Goal: Task Accomplishment & Management: Manage account settings

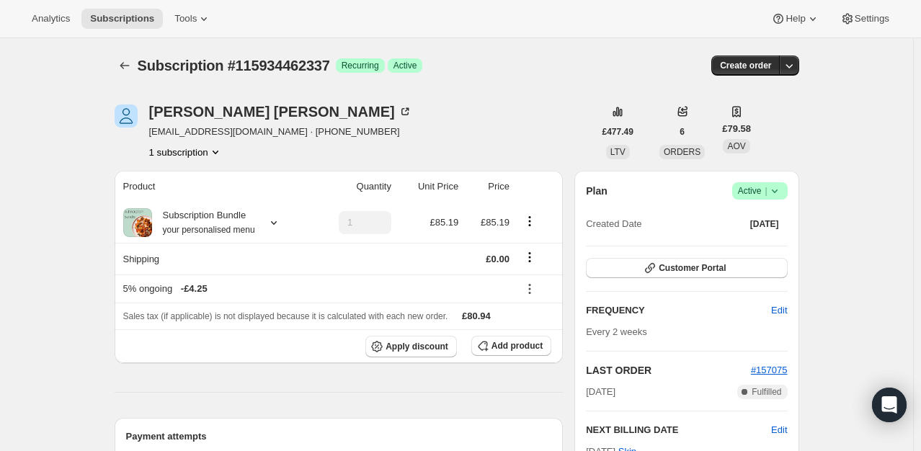
click at [763, 182] on span "Success Active |" at bounding box center [760, 190] width 56 height 17
click at [743, 238] on span "Cancel subscription" at bounding box center [764, 243] width 81 height 11
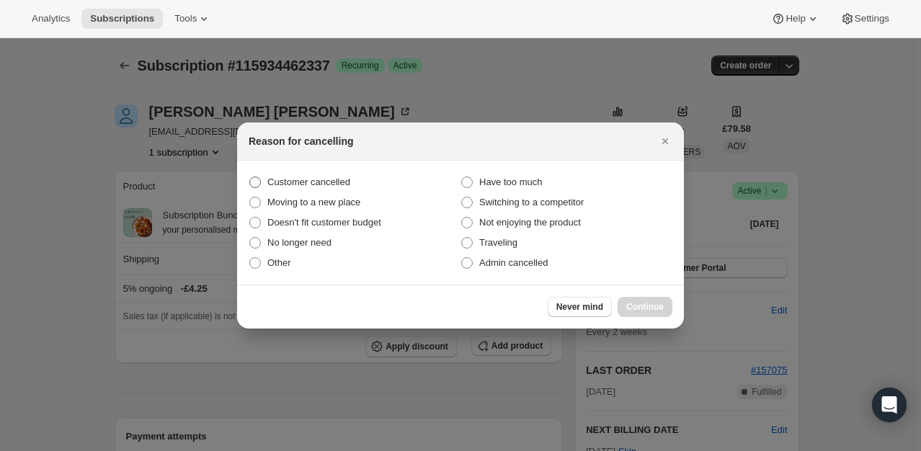
click at [300, 178] on span "Customer cancelled" at bounding box center [308, 182] width 83 height 11
click at [250, 177] on input "Customer cancelled" at bounding box center [249, 177] width 1 height 1
radio input "true"
click at [650, 309] on span "Continue" at bounding box center [644, 307] width 37 height 12
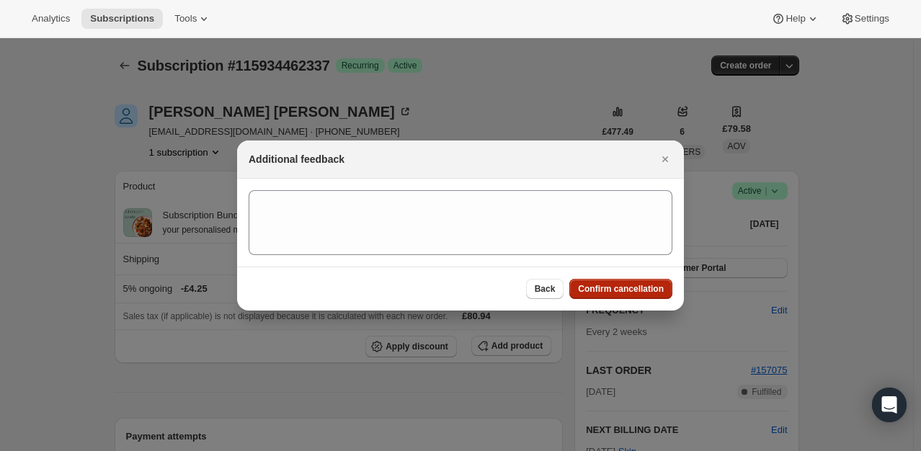
click at [629, 290] on span "Confirm cancellation" at bounding box center [621, 289] width 86 height 12
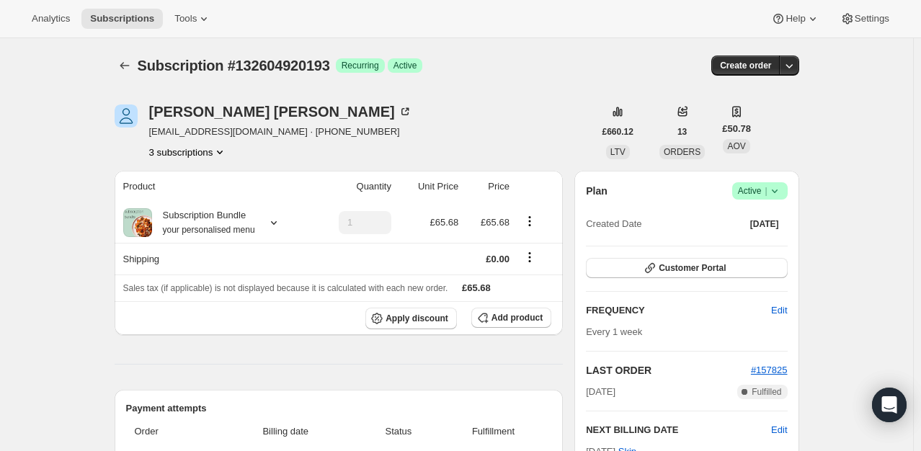
click at [773, 195] on icon at bounding box center [775, 191] width 14 height 14
click at [735, 252] on button "Cancel subscription" at bounding box center [764, 243] width 90 height 23
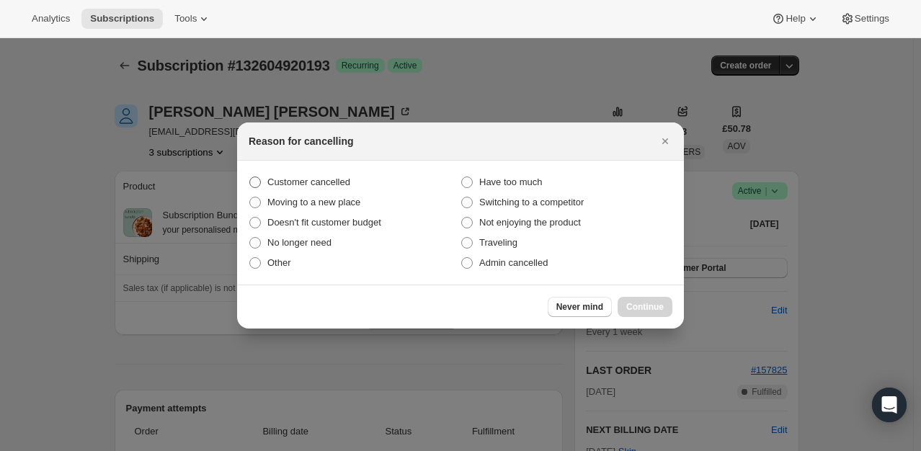
click at [321, 178] on span "Customer cancelled" at bounding box center [308, 182] width 83 height 11
click at [250, 177] on input "Customer cancelled" at bounding box center [249, 177] width 1 height 1
radio input "true"
click at [657, 306] on span "Continue" at bounding box center [644, 307] width 37 height 12
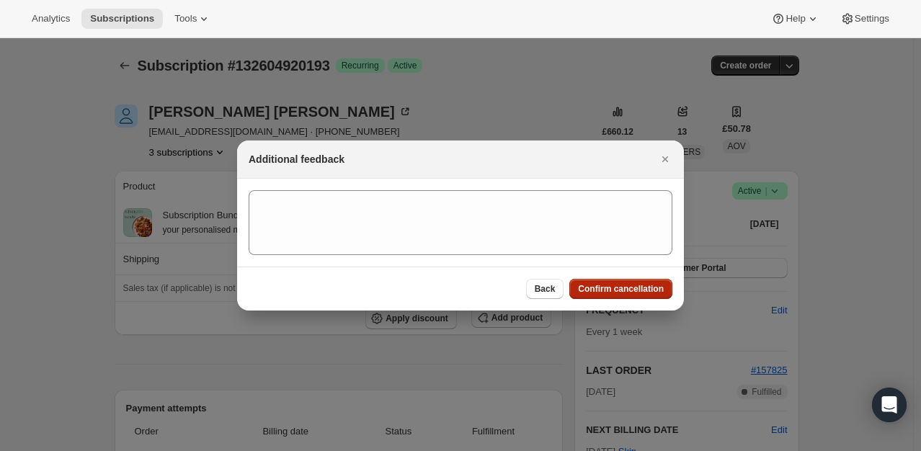
click at [604, 290] on span "Confirm cancellation" at bounding box center [621, 289] width 86 height 12
